Goal: Task Accomplishment & Management: Use online tool/utility

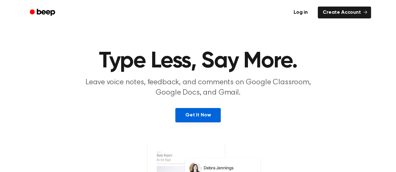
click at [211, 112] on link "Get It Now" at bounding box center [197, 115] width 45 height 14
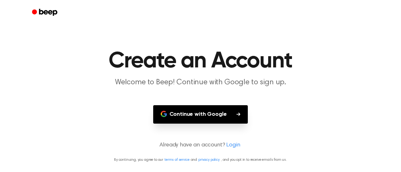
click at [217, 111] on button "Continue with Google" at bounding box center [200, 114] width 95 height 18
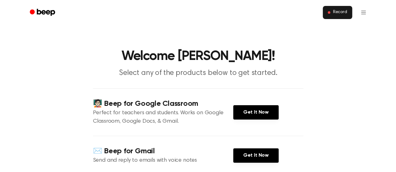
click at [335, 13] on span "Record" at bounding box center [340, 13] width 14 height 6
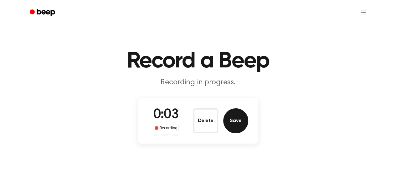
click at [236, 113] on button "Save" at bounding box center [235, 121] width 25 height 25
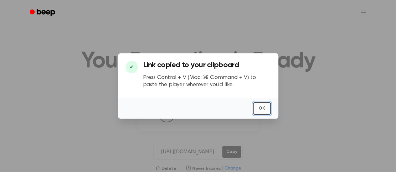
click at [263, 105] on button "OK" at bounding box center [262, 108] width 18 height 13
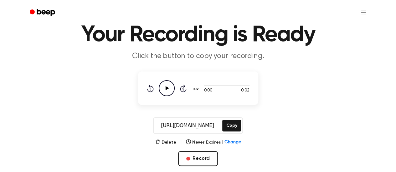
scroll to position [34, 0]
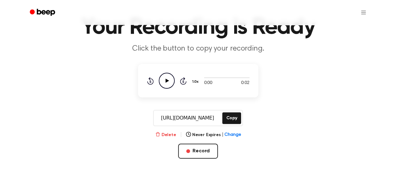
click at [166, 136] on button "Delete" at bounding box center [165, 135] width 21 height 7
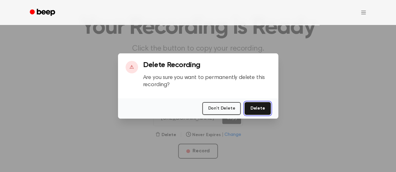
click at [258, 105] on button "Delete" at bounding box center [257, 108] width 26 height 13
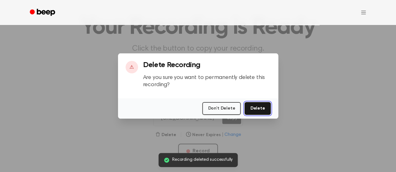
click at [265, 107] on button "Delete" at bounding box center [257, 108] width 26 height 13
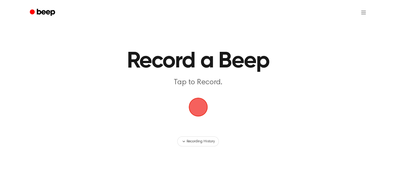
click at [197, 109] on span "button" at bounding box center [198, 107] width 30 height 30
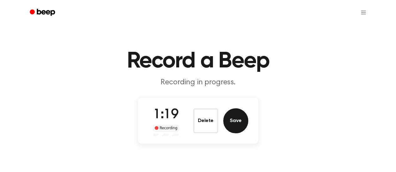
click at [235, 123] on button "Save" at bounding box center [235, 121] width 25 height 25
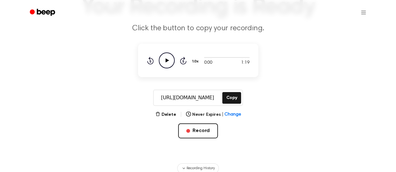
scroll to position [54, 0]
click at [200, 101] on input "[URL][DOMAIN_NAME]" at bounding box center [187, 97] width 67 height 15
